Goal: Communication & Community: Connect with others

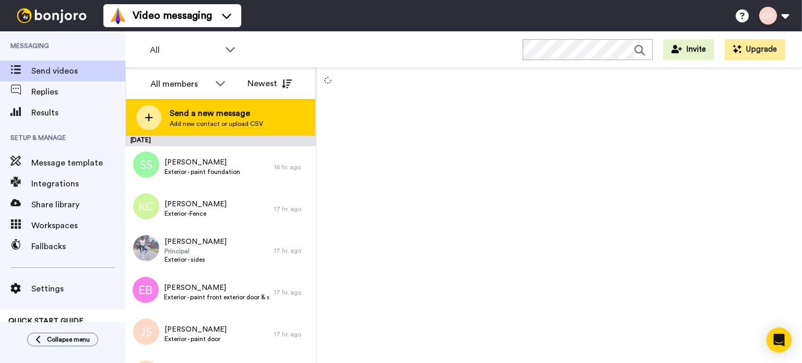
click at [217, 117] on span "Send a new message" at bounding box center [217, 113] width 94 height 13
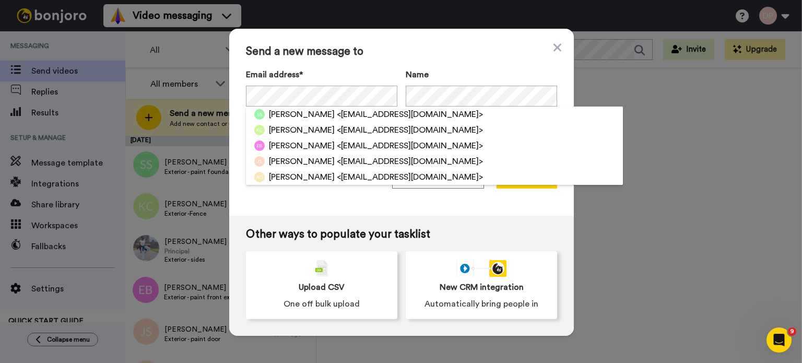
click at [725, 129] on div "Send a new message to Email address* [PERSON_NAME] <[EMAIL_ADDRESS][DOMAIN_NAME…" at bounding box center [401, 181] width 802 height 363
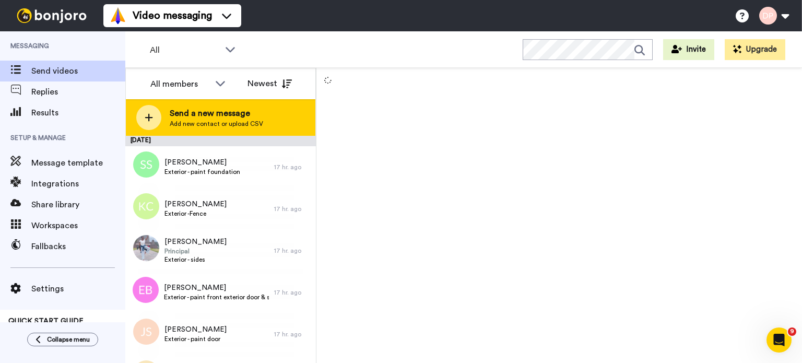
click at [228, 120] on span "Add new contact or upload CSV" at bounding box center [217, 124] width 94 height 8
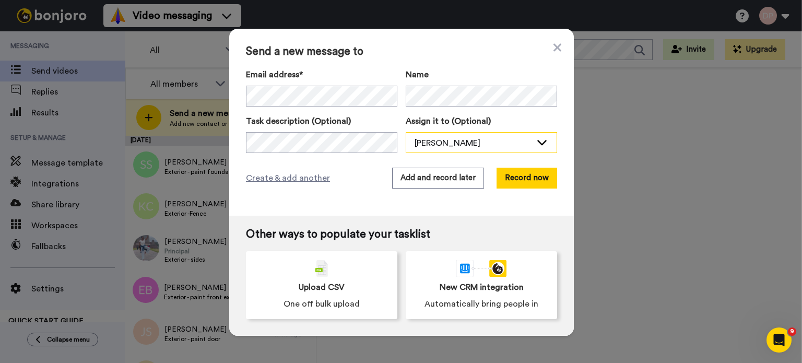
click at [434, 143] on div "[PERSON_NAME]" at bounding box center [473, 143] width 117 height 13
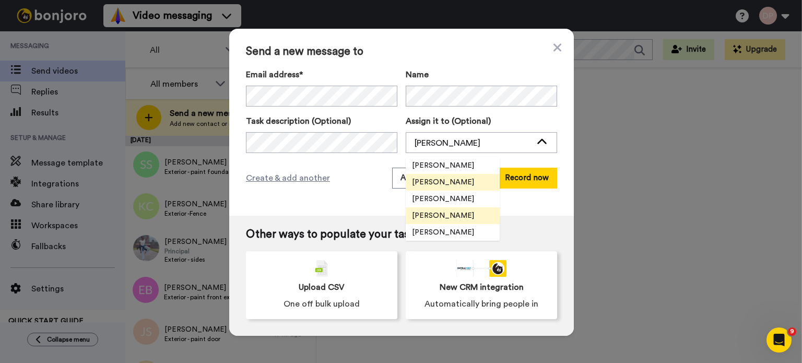
click at [448, 213] on span "[PERSON_NAME]" at bounding box center [443, 216] width 75 height 10
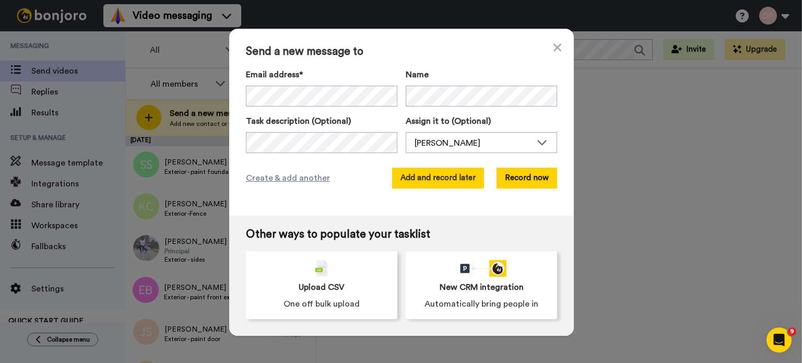
click at [445, 181] on button "Add and record later" at bounding box center [438, 178] width 92 height 21
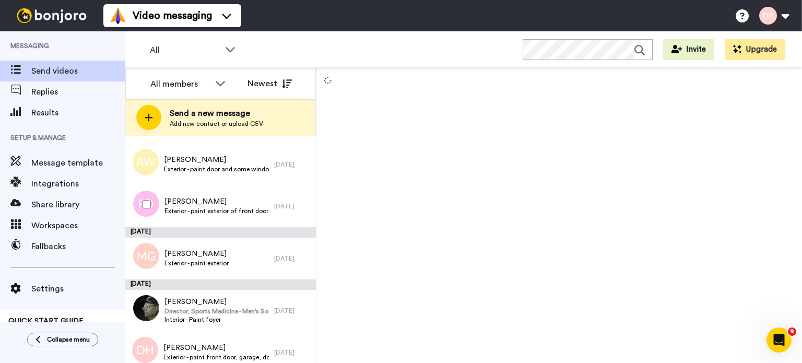
scroll to position [1724, 0]
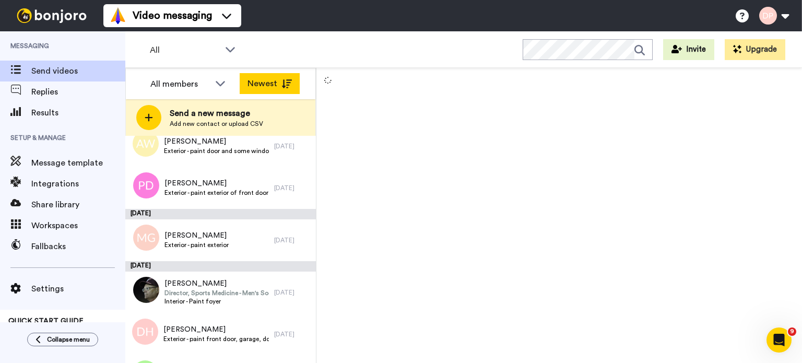
click at [284, 83] on icon at bounding box center [287, 83] width 10 height 9
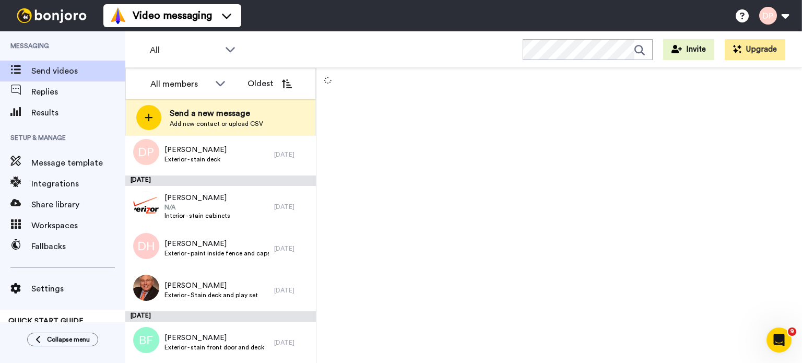
scroll to position [1454, 0]
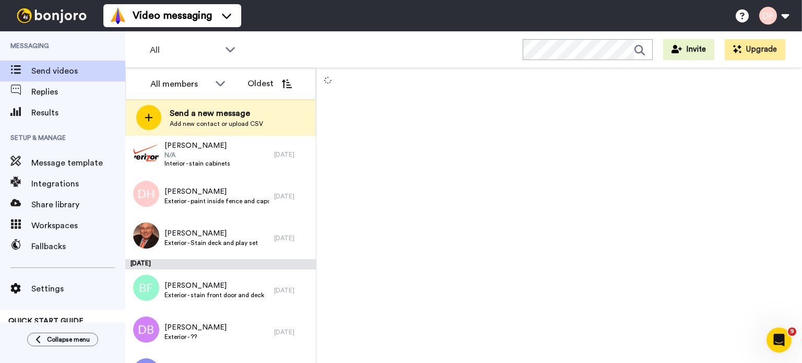
click at [427, 151] on div at bounding box center [560, 215] width 486 height 295
